Goal: Task Accomplishment & Management: Manage account settings

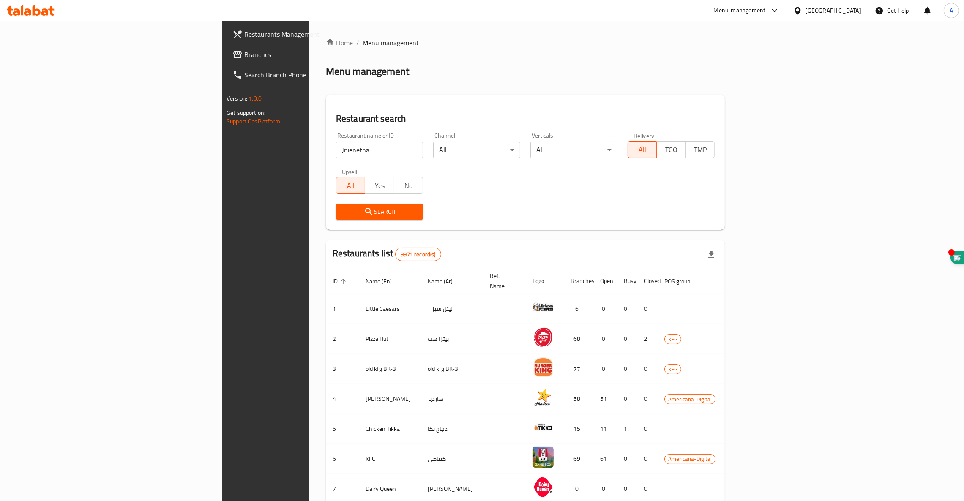
click at [364, 215] on icon "submit" at bounding box center [369, 212] width 10 height 10
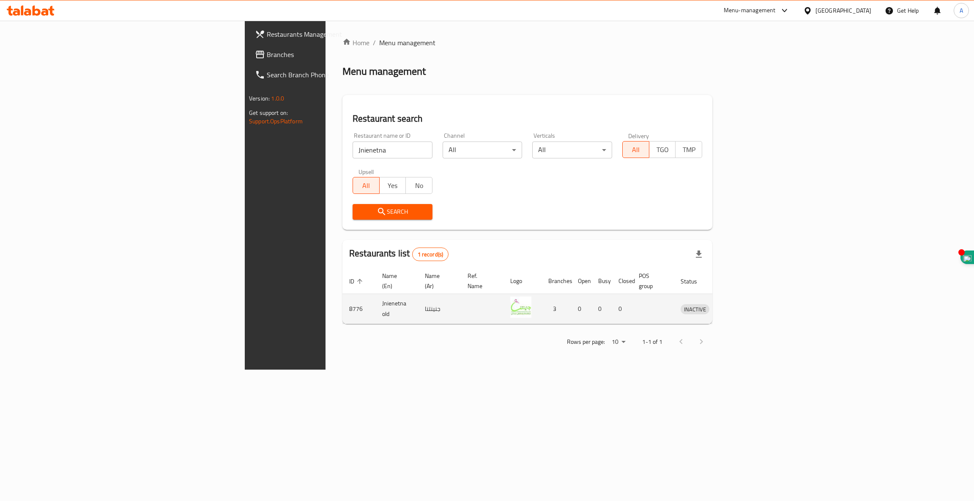
click at [342, 301] on td "8776" at bounding box center [358, 309] width 33 height 30
copy td "8776"
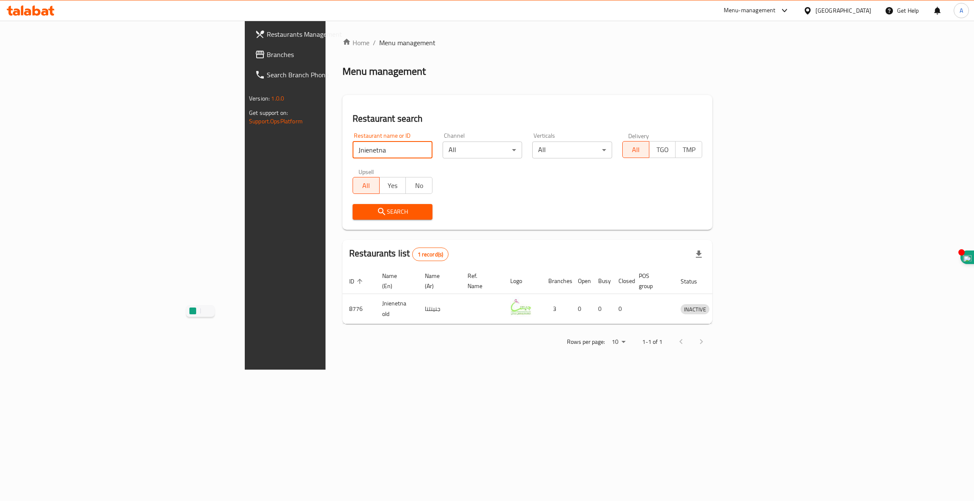
drag, startPoint x: 257, startPoint y: 152, endPoint x: 0, endPoint y: 95, distance: 263.7
click at [245, 95] on div "Restaurants Management Branches Search Branch Phone Version: 1.0.0 Get support …" at bounding box center [487, 195] width 484 height 349
type input "jnei"
click button "Search" at bounding box center [393, 212] width 80 height 16
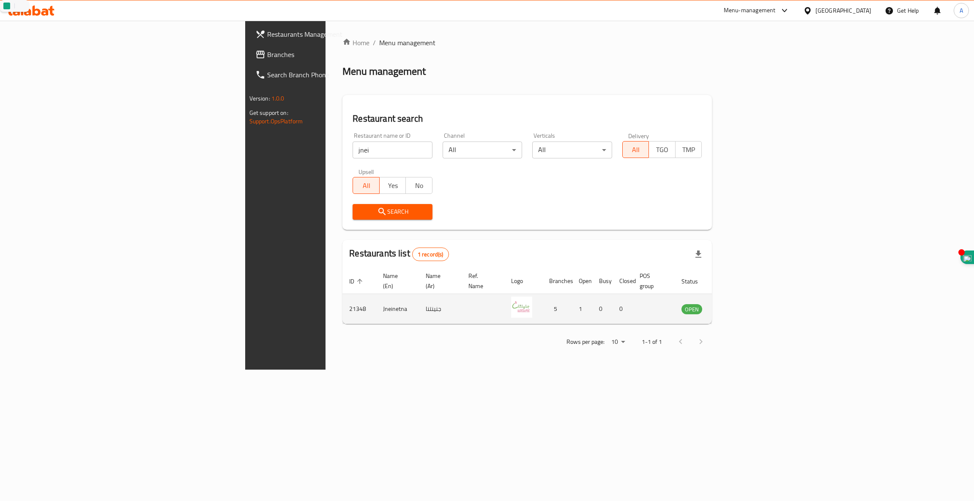
click at [342, 301] on td "21348" at bounding box center [359, 309] width 34 height 30
copy td "21348"
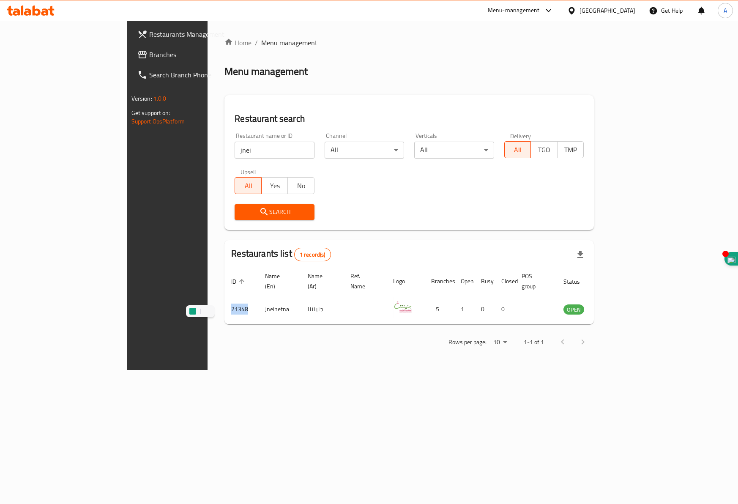
click at [36, 15] on icon at bounding box center [37, 10] width 8 height 10
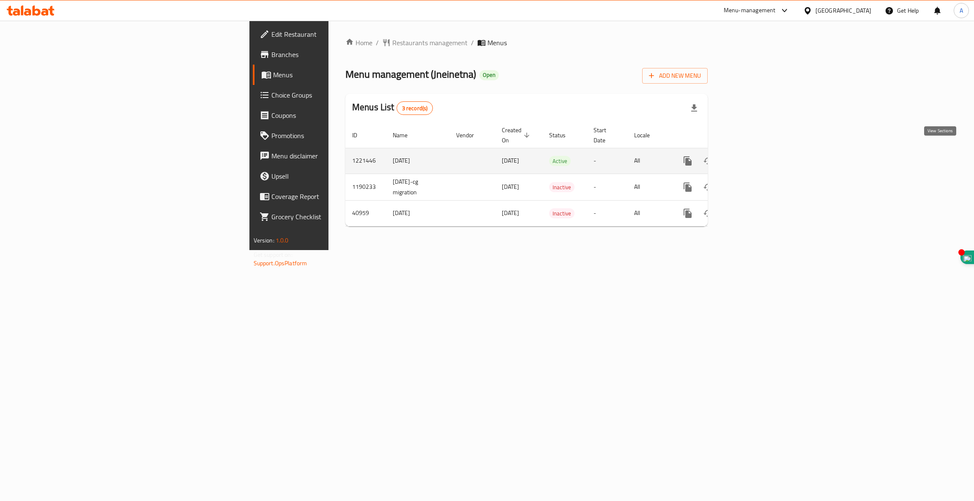
click at [754, 156] on icon "enhanced table" at bounding box center [749, 161] width 10 height 10
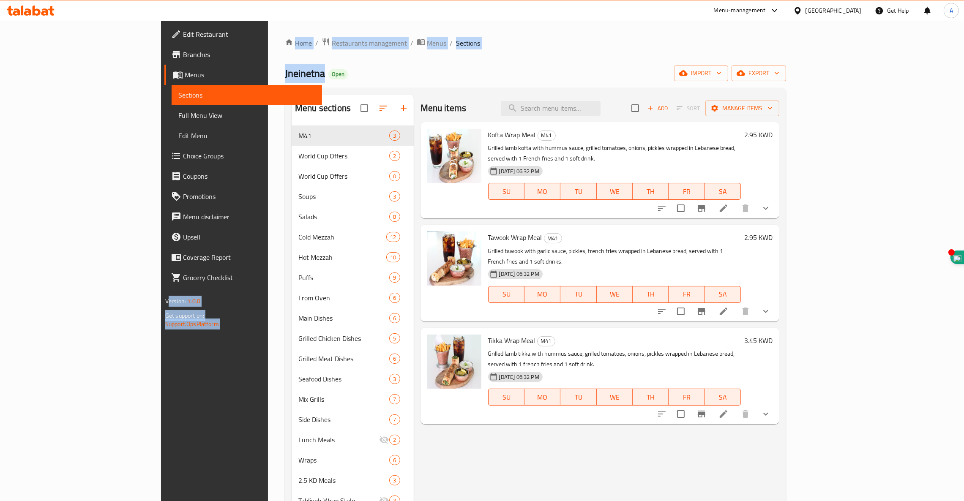
drag, startPoint x: 217, startPoint y: 73, endPoint x: 145, endPoint y: 70, distance: 72.4
click at [161, 70] on div "Edit Restaurant Branches Menus Sections Full Menu View Edit Menu Choice Groups …" at bounding box center [482, 381] width 642 height 720
click at [268, 73] on div "Home / Restaurants management / Menus / Sections Jneinetna Open import export M…" at bounding box center [535, 381] width 535 height 720
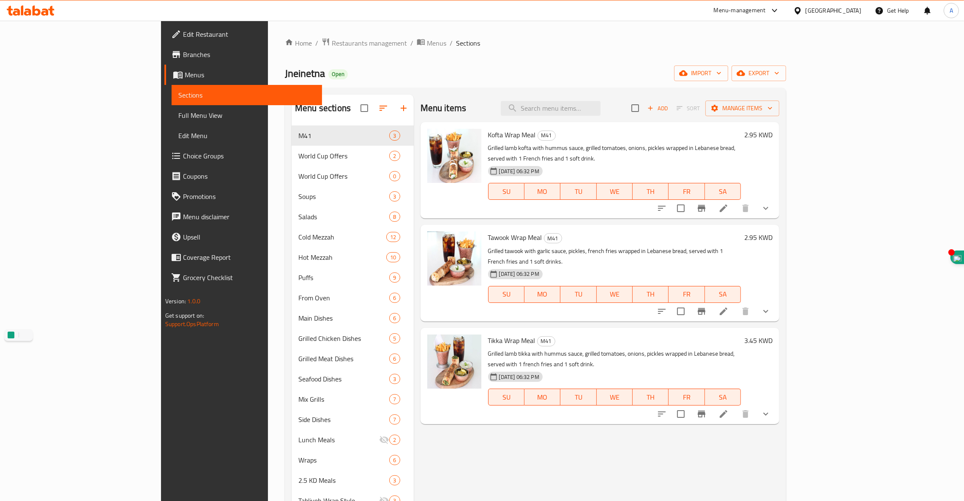
click at [285, 75] on span "Jneinetna" at bounding box center [305, 73] width 40 height 19
copy span "Jneinetna"
click at [332, 47] on span "Restaurants management" at bounding box center [369, 43] width 75 height 10
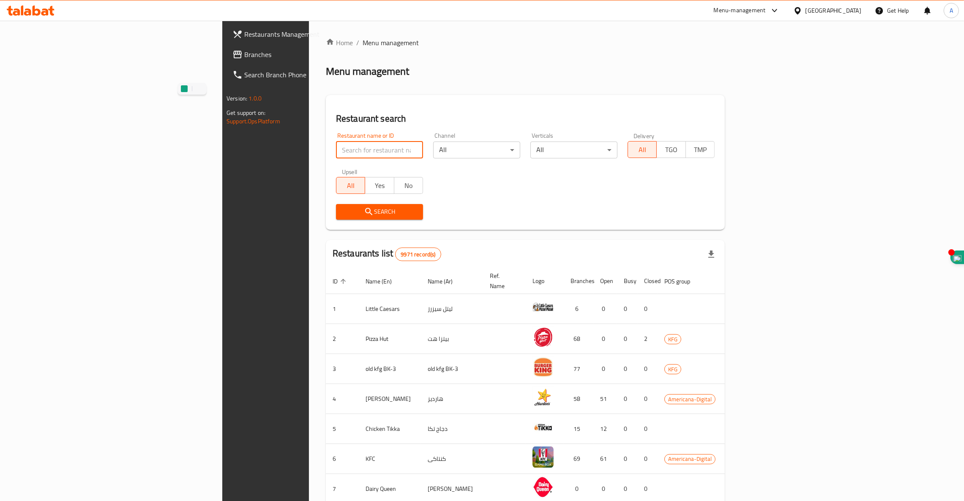
click at [336, 145] on input "search" at bounding box center [379, 150] width 87 height 17
paste input "Jnainitna, [GEOGRAPHIC_DATA]"
click button "Search" at bounding box center [379, 212] width 87 height 16
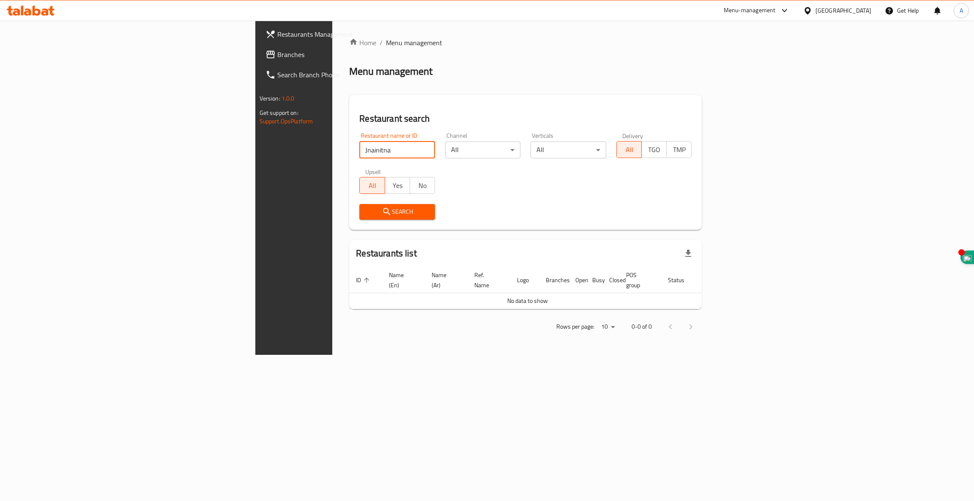
click button "Search" at bounding box center [397, 212] width 76 height 16
click at [382, 215] on icon "submit" at bounding box center [387, 212] width 10 height 10
click at [359, 146] on input "Jnainitna, [GEOGRAPHIC_DATA]" at bounding box center [397, 150] width 76 height 17
click button "Search" at bounding box center [397, 212] width 76 height 16
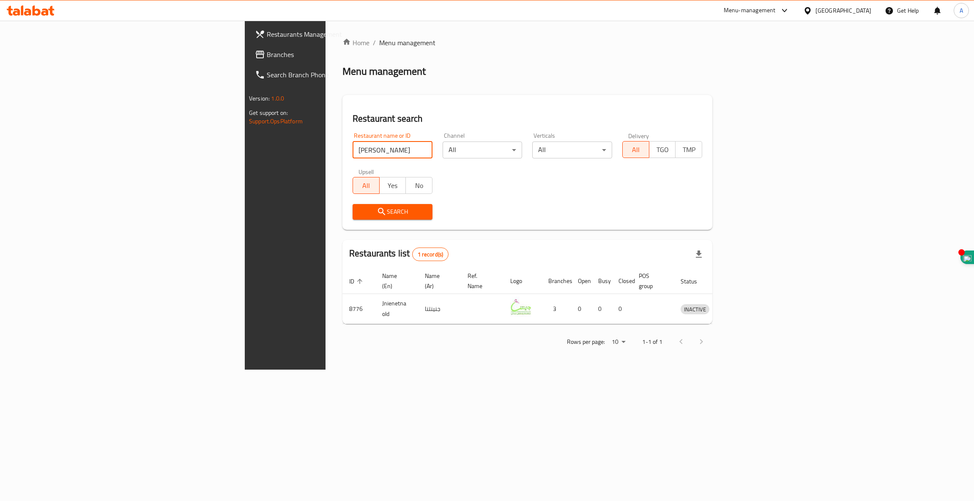
click at [353, 151] on input "[PERSON_NAME]" at bounding box center [393, 150] width 80 height 17
type input "Jnei"
click at [359, 216] on span "Search" at bounding box center [392, 212] width 66 height 11
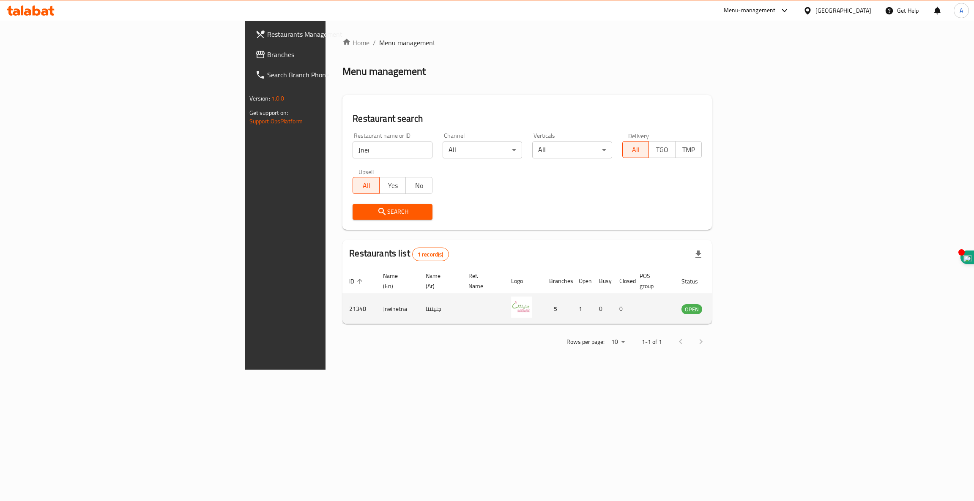
click at [376, 301] on td "Jneinetna" at bounding box center [397, 309] width 43 height 30
click at [736, 306] on icon "enhanced table" at bounding box center [730, 309] width 9 height 7
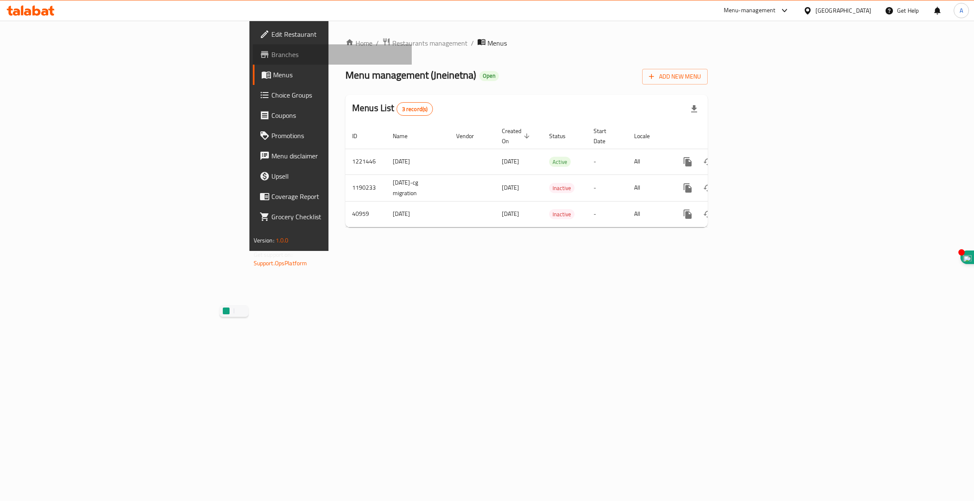
click at [271, 55] on span "Branches" at bounding box center [338, 54] width 134 height 10
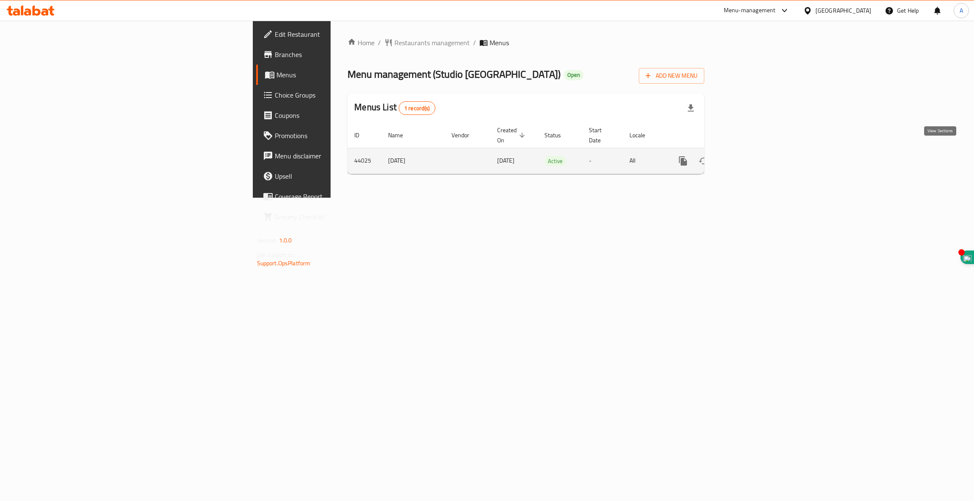
click at [749, 156] on icon "enhanced table" at bounding box center [744, 161] width 10 height 10
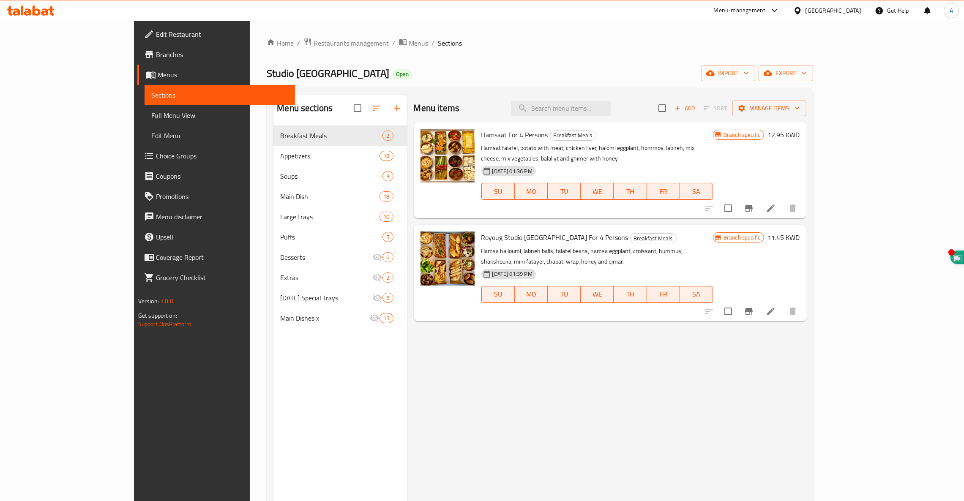
click at [409, 387] on div "Menu items Add Sort Manage items Hamsaat For 4 Persons Breakfast Meals Hamsat f…" at bounding box center [607, 345] width 400 height 501
click at [156, 55] on span "Branches" at bounding box center [222, 54] width 132 height 10
